Goal: Task Accomplishment & Management: Use online tool/utility

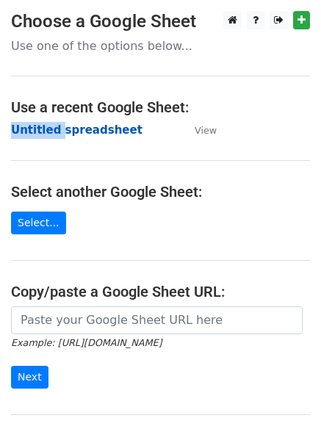
click at [77, 127] on strong "Untitled spreadsheet" at bounding box center [77, 130] width 132 height 13
click at [110, 132] on strong "Untitled spreadsheet" at bounding box center [77, 130] width 132 height 13
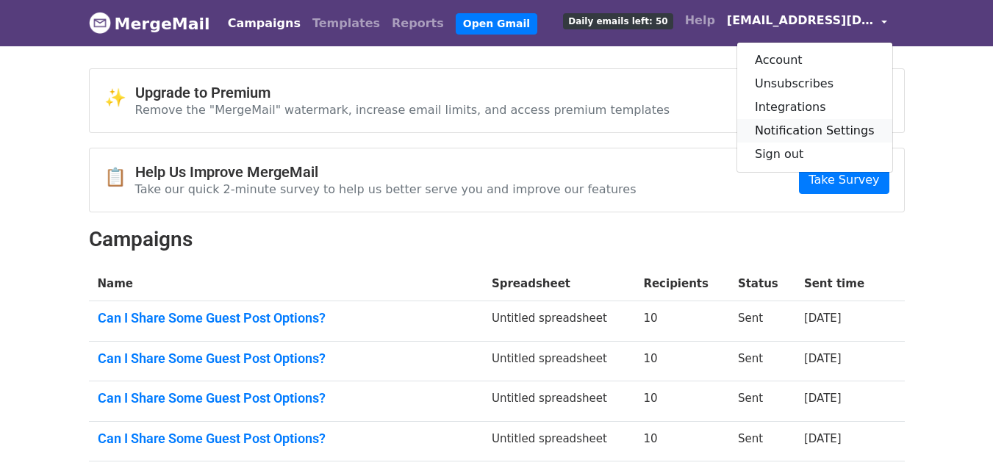
click at [810, 140] on link "Notification Settings" at bounding box center [815, 131] width 155 height 24
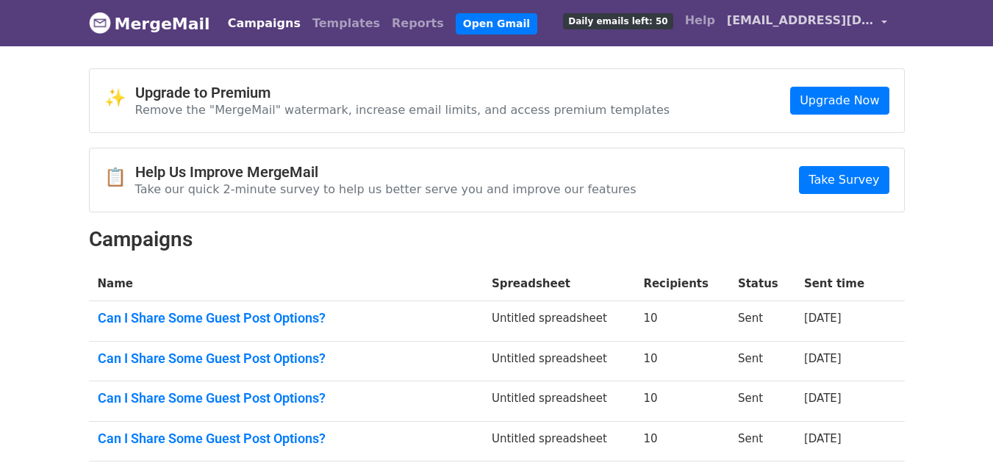
click at [831, 13] on span "[EMAIL_ADDRESS][DOMAIN_NAME]" at bounding box center [800, 21] width 147 height 18
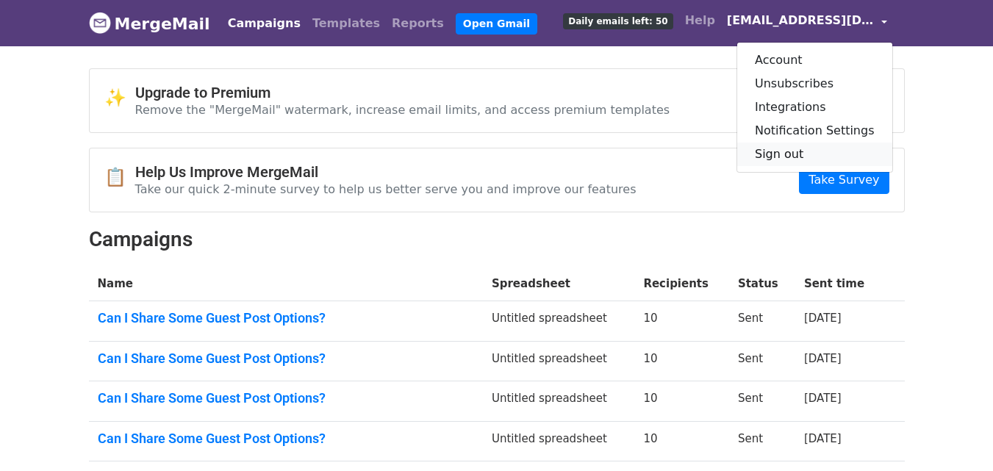
click at [811, 149] on link "Sign out" at bounding box center [815, 155] width 155 height 24
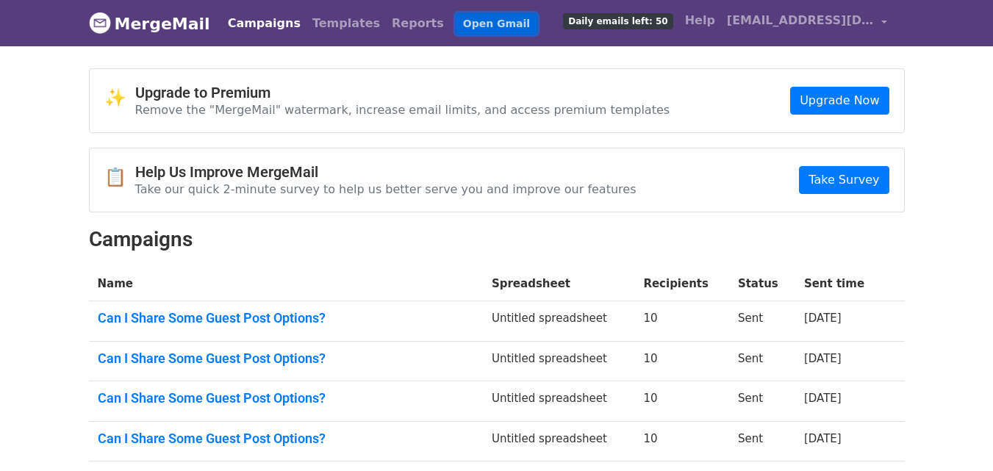
click at [456, 24] on link "Open Gmail" at bounding box center [497, 23] width 82 height 21
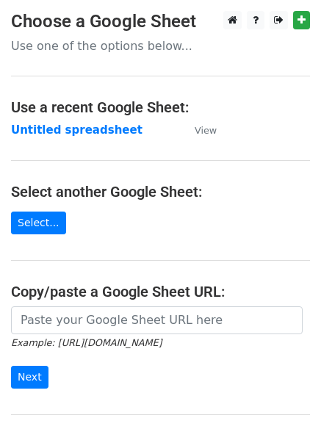
click at [246, 168] on main "Choose a Google Sheet Use one of the options below... Use a recent Google Sheet…" at bounding box center [160, 239] width 321 height 457
click at [276, 119] on main "Choose a Google Sheet Use one of the options below... Use a recent Google Sheet…" at bounding box center [160, 239] width 321 height 457
click at [98, 131] on strong "Untitled spreadsheet" at bounding box center [77, 130] width 132 height 13
click at [286, 135] on main "Choose a Google Sheet Use one of the options below... Use a recent Google Sheet…" at bounding box center [160, 239] width 321 height 457
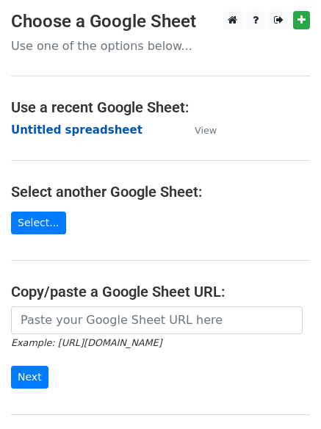
click at [80, 133] on strong "Untitled spreadsheet" at bounding box center [77, 130] width 132 height 13
click at [110, 132] on strong "Untitled spreadsheet" at bounding box center [77, 130] width 132 height 13
click at [138, 135] on td "Untitled spreadsheet" at bounding box center [95, 130] width 169 height 17
click at [77, 129] on strong "Untitled spreadsheet" at bounding box center [77, 130] width 132 height 13
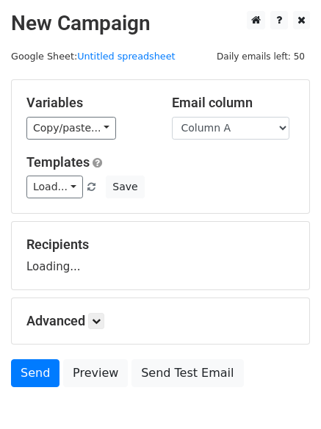
click at [200, 190] on div "Load... No templates saved Save" at bounding box center [160, 187] width 290 height 23
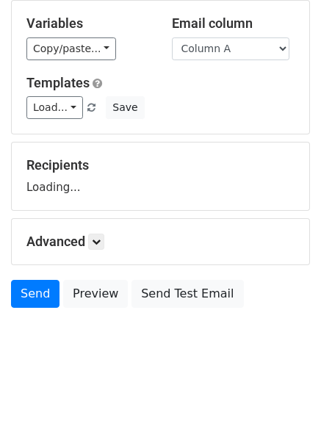
scroll to position [83, 0]
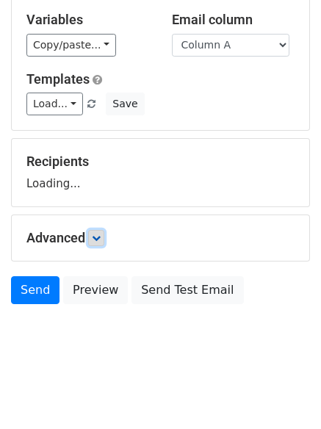
click at [104, 241] on link at bounding box center [96, 238] width 16 height 16
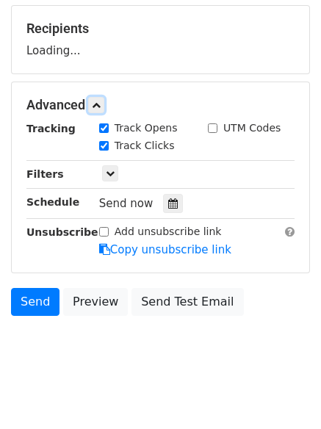
scroll to position [224, 0]
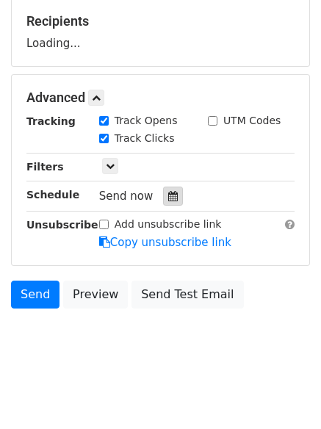
click at [168, 193] on icon at bounding box center [173, 196] width 10 height 10
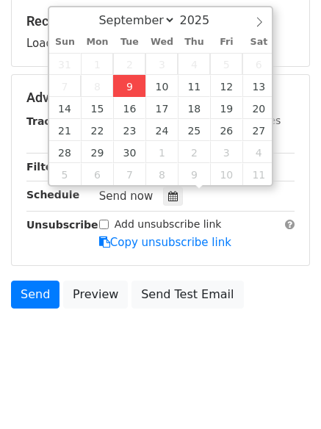
type input "2025-09-09 12:00"
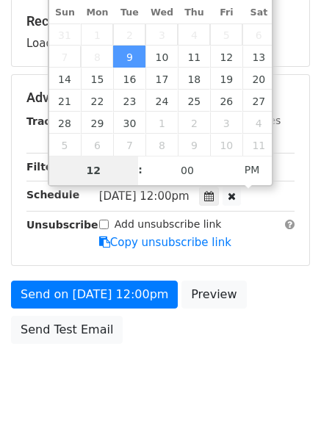
type input "4"
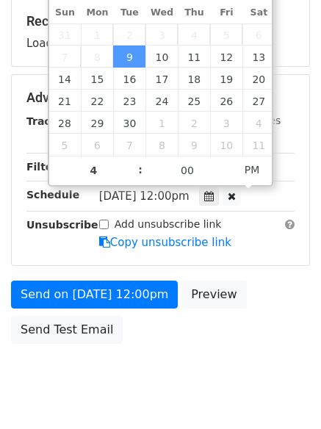
type input "2025-09-09 16:00"
click at [162, 352] on body "New Campaign Daily emails left: 50 Google Sheet: Untitled spreadsheet Variables…" at bounding box center [160, 98] width 321 height 623
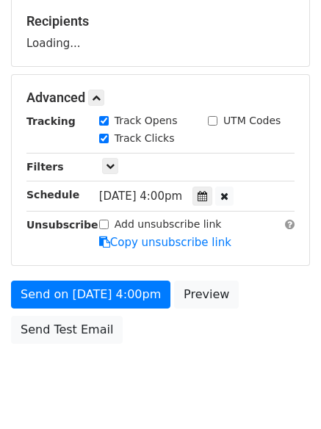
scroll to position [3, 0]
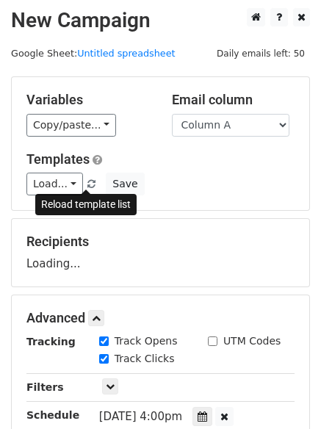
click at [88, 183] on span at bounding box center [92, 185] width 8 height 10
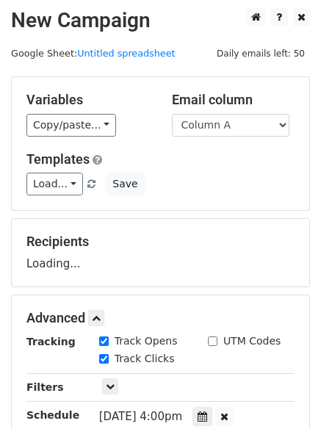
click at [214, 187] on div "Load... No templates saved Save" at bounding box center [160, 184] width 290 height 23
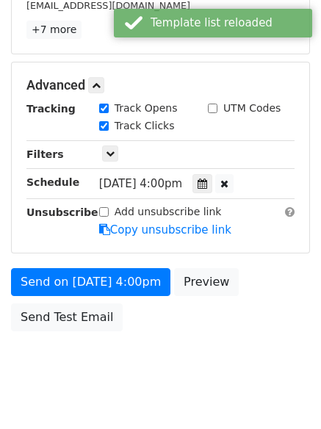
scroll to position [297, 0]
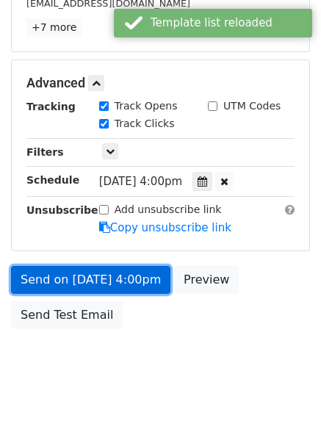
click at [109, 276] on link "Send on Sep 9 at 4:00pm" at bounding box center [91, 280] width 160 height 28
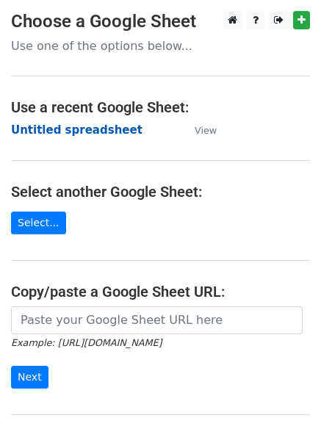
click at [104, 128] on strong "Untitled spreadsheet" at bounding box center [77, 130] width 132 height 13
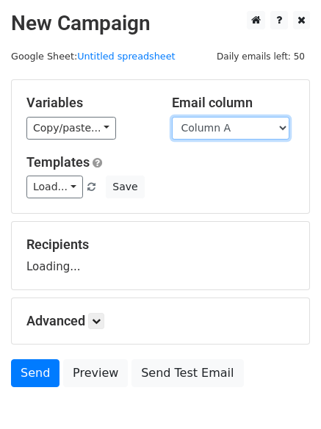
drag, startPoint x: 0, startPoint y: 0, endPoint x: 218, endPoint y: 125, distance: 251.6
click at [218, 125] on select "Column A Column B Column C Column D" at bounding box center [231, 128] width 118 height 23
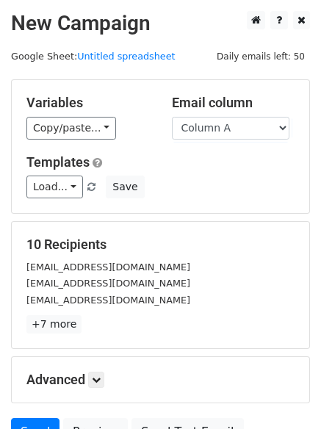
click at [225, 171] on div "Templates Load... No templates saved Save" at bounding box center [160, 176] width 290 height 45
click at [239, 115] on div "Email column Column A Column B Column C Column D" at bounding box center [234, 117] width 146 height 45
click at [241, 132] on select "Column A Column B Column C Column D" at bounding box center [231, 128] width 118 height 23
select select "Column B"
click at [172, 117] on select "Column A Column B Column C Column D" at bounding box center [231, 128] width 118 height 23
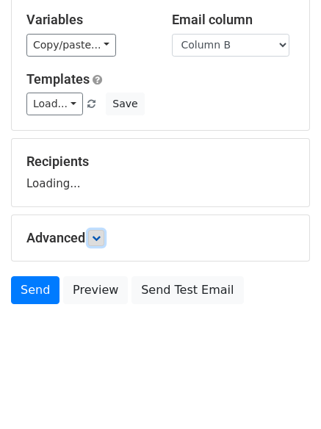
click at [98, 239] on icon at bounding box center [96, 238] width 9 height 9
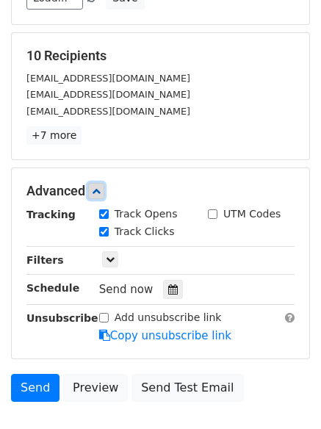
scroll to position [199, 0]
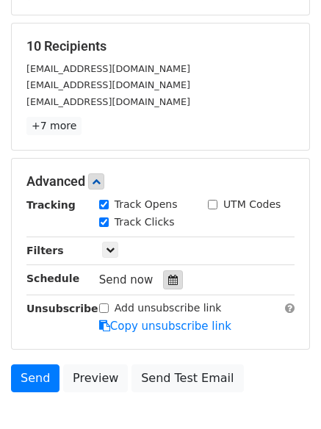
click at [168, 279] on icon at bounding box center [173, 280] width 10 height 10
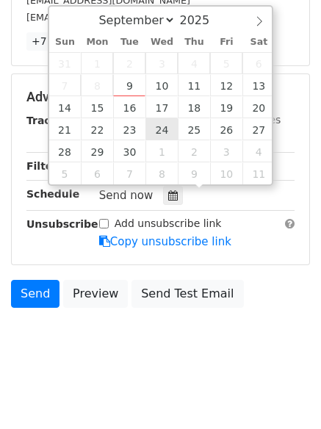
scroll to position [286, 0]
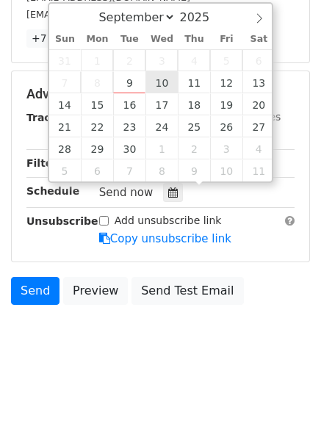
type input "2025-09-10 12:00"
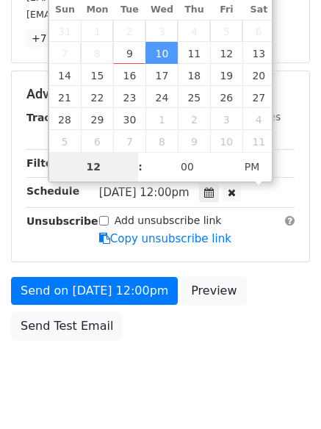
scroll to position [263, 0]
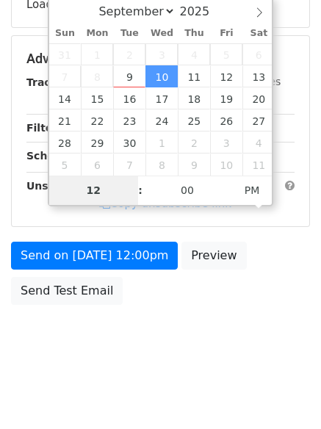
type input "5"
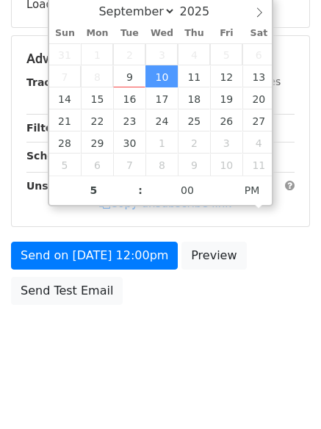
type input "2025-09-10 17:00"
click at [149, 400] on html "New Campaign Daily emails left: 50 Google Sheet: Untitled spreadsheet Variables…" at bounding box center [160, 83] width 321 height 693
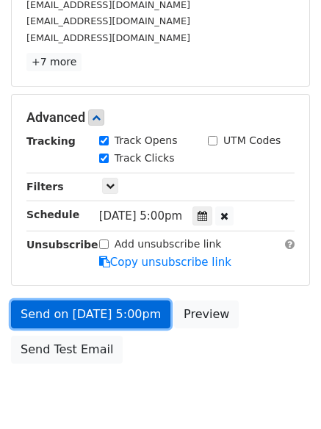
click at [138, 318] on link "Send on Sep 10 at 5:00pm" at bounding box center [91, 315] width 160 height 28
click at [130, 315] on link "Send on Sep 10 at 5:00pm" at bounding box center [91, 315] width 160 height 28
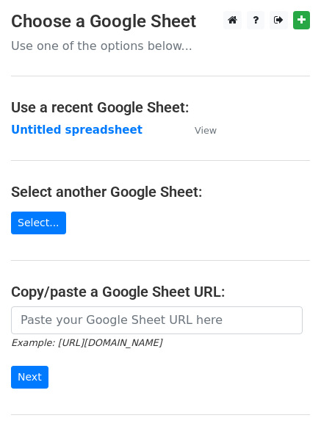
click at [85, 129] on strong "Untitled spreadsheet" at bounding box center [77, 130] width 132 height 13
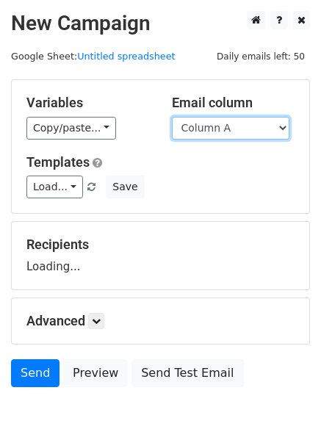
click at [210, 136] on select "Column A Column B Column C Column D" at bounding box center [231, 128] width 118 height 23
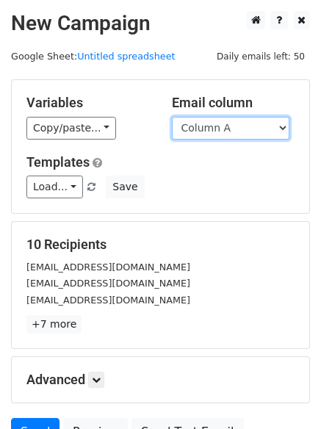
click at [230, 124] on select "Column A Column B Column C Column D" at bounding box center [231, 128] width 118 height 23
select select "Column C"
click at [172, 117] on select "Column A Column B Column C Column D" at bounding box center [231, 128] width 118 height 23
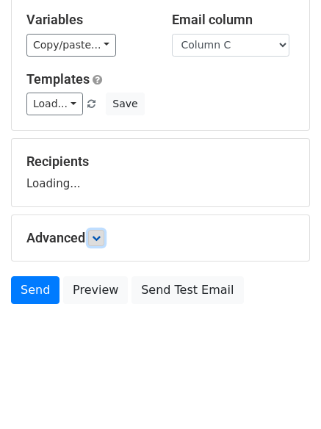
click at [99, 244] on link at bounding box center [96, 238] width 16 height 16
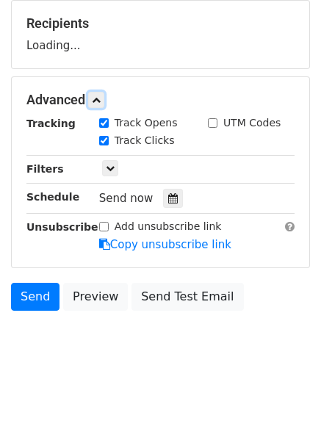
scroll to position [226, 0]
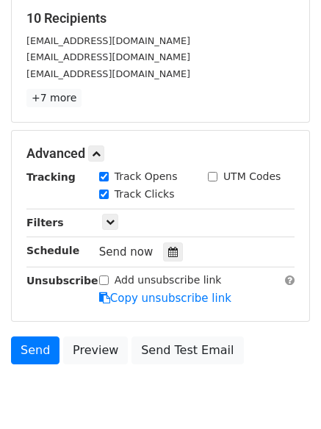
click at [174, 263] on div "Tracking Track Opens UTM Codes Track Clicks Filters Only include spreadsheet ro…" at bounding box center [160, 238] width 268 height 138
click at [168, 249] on icon at bounding box center [173, 252] width 10 height 10
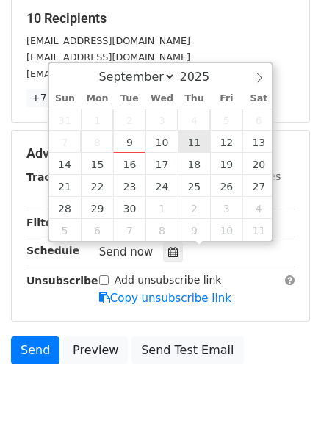
type input "[DATE] 12:00"
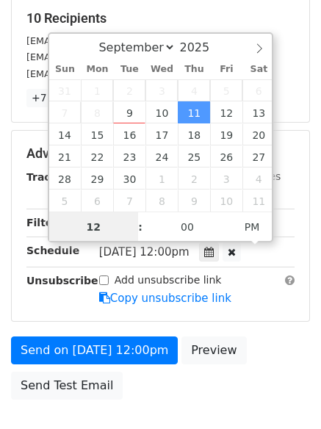
scroll to position [1, 0]
type input "6"
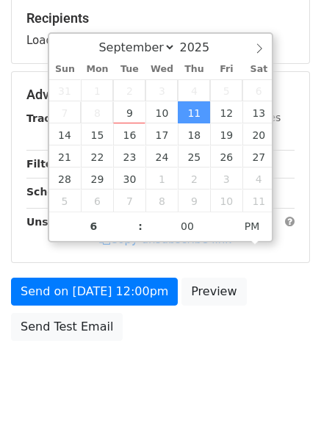
type input "[DATE] 18:00"
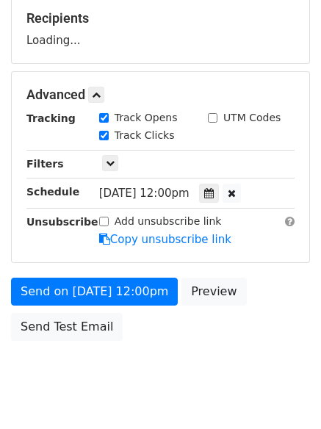
click at [123, 411] on html "New Campaign Daily emails left: 50 Google Sheet: Untitled spreadsheet Variables…" at bounding box center [160, 120] width 321 height 693
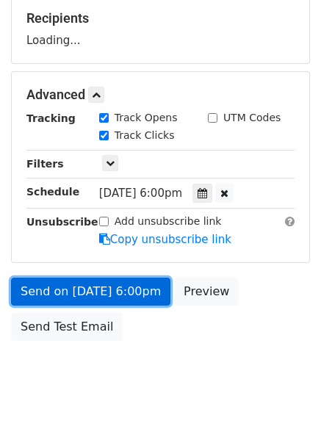
click at [151, 285] on link "Send on [DATE] 6:00pm" at bounding box center [91, 292] width 160 height 28
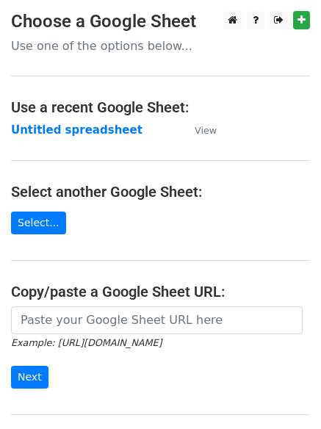
click at [107, 140] on main "Choose a Google Sheet Use one of the options below... Use a recent Google Sheet…" at bounding box center [160, 239] width 321 height 457
click at [106, 134] on strong "Untitled spreadsheet" at bounding box center [77, 130] width 132 height 13
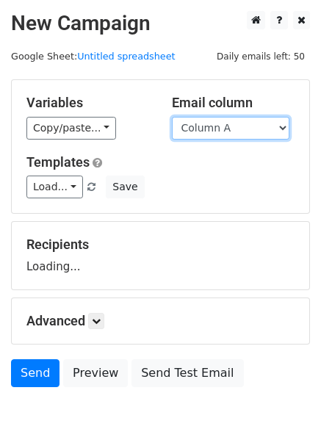
drag, startPoint x: 0, startPoint y: 0, endPoint x: 234, endPoint y: 133, distance: 269.1
click at [234, 133] on select "Column A Column B Column C Column D" at bounding box center [231, 128] width 118 height 23
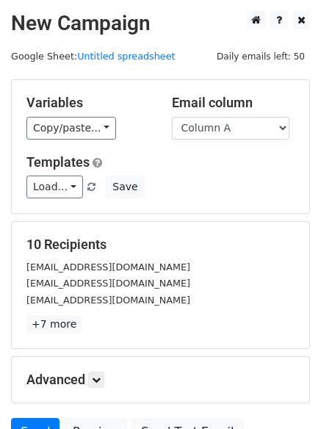
click at [225, 207] on div "Variables Copy/paste... {{Column A}} {{Column B}} {{Column C}} {{Column D}} Ema…" at bounding box center [161, 146] width 298 height 133
drag, startPoint x: 228, startPoint y: 116, endPoint x: 230, endPoint y: 124, distance: 7.7
click at [228, 117] on select "Column A Column B Column C Column D" at bounding box center [231, 128] width 118 height 23
select select "Column D"
click at [172, 117] on select "Column A Column B Column C Column D" at bounding box center [231, 128] width 118 height 23
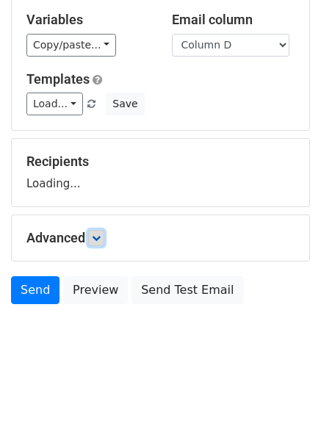
click at [104, 232] on link at bounding box center [96, 238] width 16 height 16
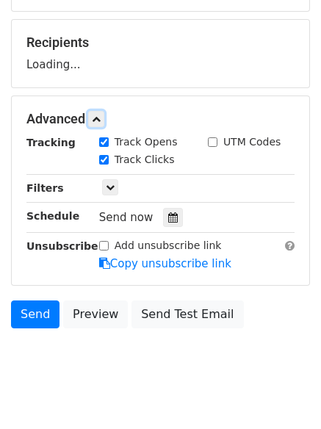
scroll to position [203, 0]
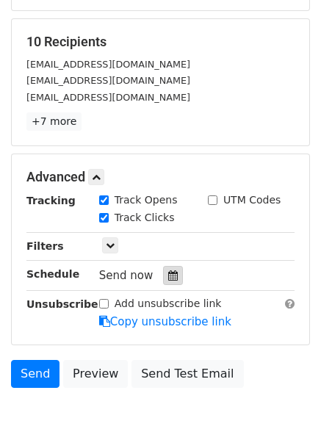
click at [168, 278] on icon at bounding box center [173, 276] width 10 height 10
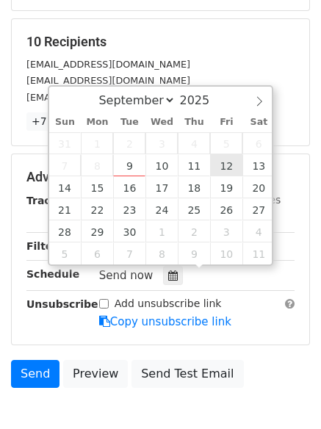
type input "2025-09-12 12:00"
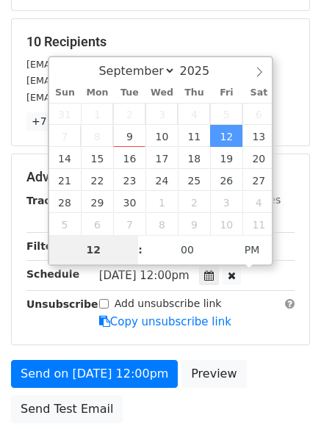
type input "7"
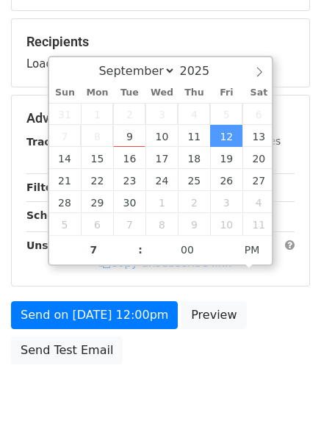
type input "2025-09-12 19:00"
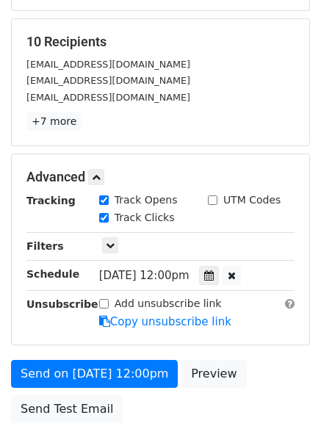
click at [197, 390] on div "Send on Sep 12 at 12:00pm Preview Send Test Email" at bounding box center [160, 395] width 321 height 71
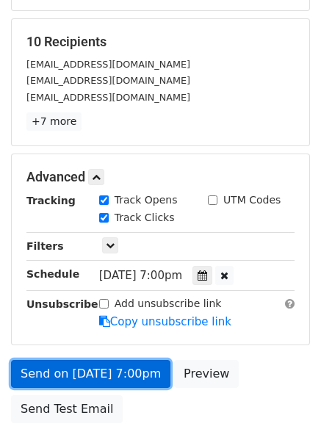
click at [114, 369] on link "Send on Sep 12 at 7:00pm" at bounding box center [91, 374] width 160 height 28
